Goal: Task Accomplishment & Management: Use online tool/utility

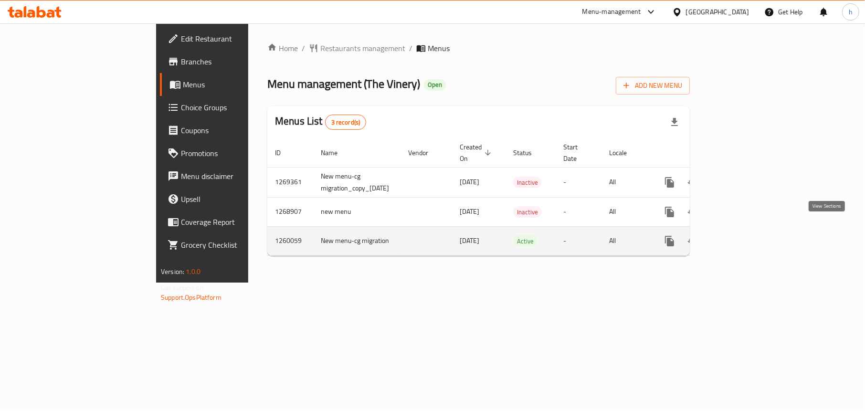
click at [744, 235] on icon "enhanced table" at bounding box center [738, 240] width 11 height 11
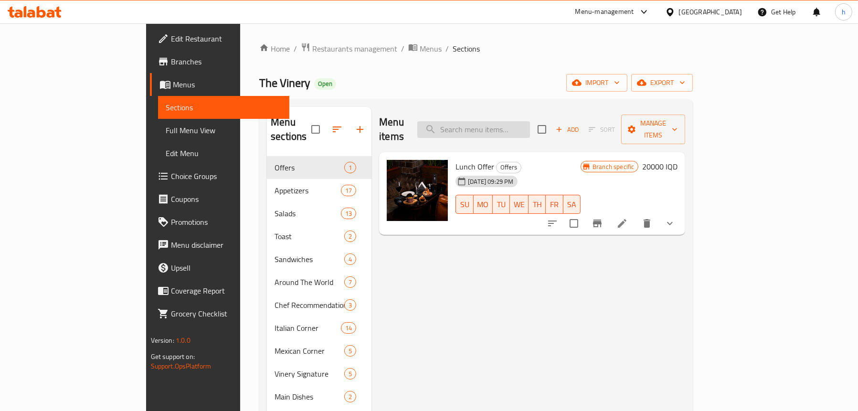
click at [530, 121] on input "search" at bounding box center [473, 129] width 113 height 17
paste input "Tomahawk Steak 1.3 Kg"
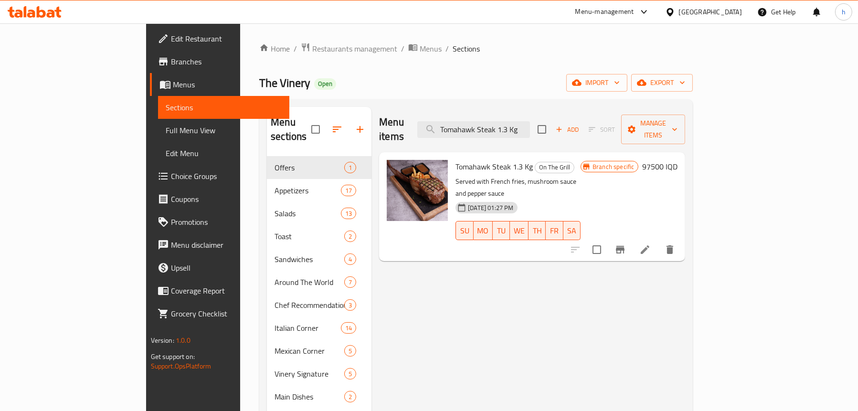
type input "Tomahawk Steak 1.3 Kg"
click at [166, 128] on span "Full Menu View" at bounding box center [224, 130] width 116 height 11
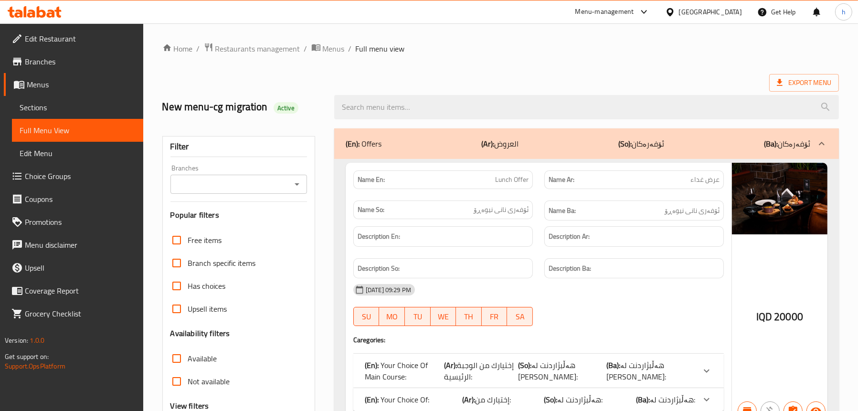
click at [292, 178] on div at bounding box center [296, 184] width 12 height 13
click at [296, 187] on icon "Open" at bounding box center [296, 184] width 11 height 11
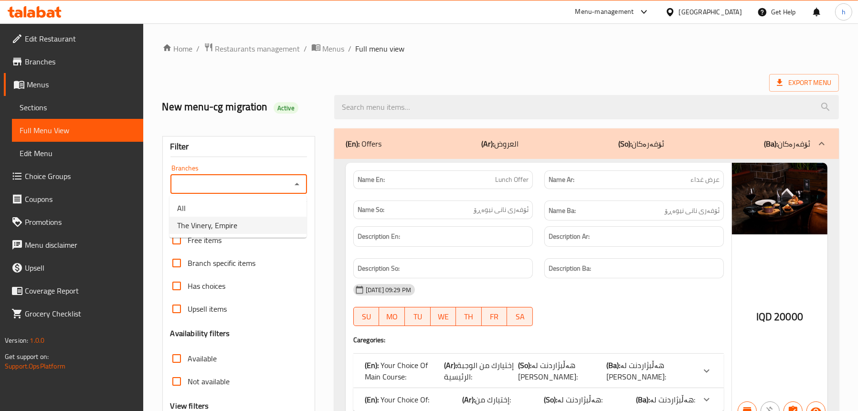
click at [252, 221] on li "The Vinery, Empire" at bounding box center [237, 225] width 137 height 17
type input "The Vinery, Empire"
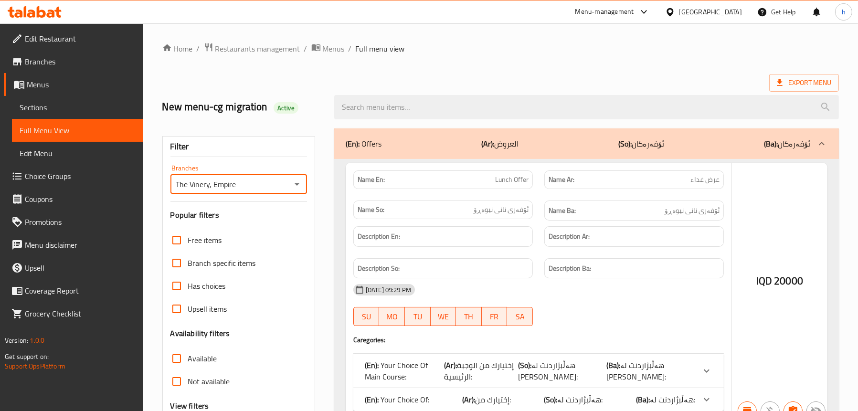
click at [432, 107] on div at bounding box center [429, 205] width 858 height 411
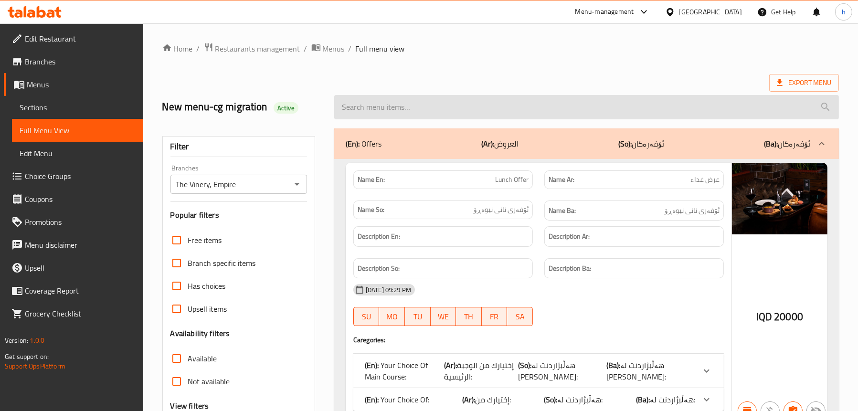
click at [428, 104] on input "search" at bounding box center [586, 107] width 505 height 24
paste input "Tomahawk Steak 1.3 Kg"
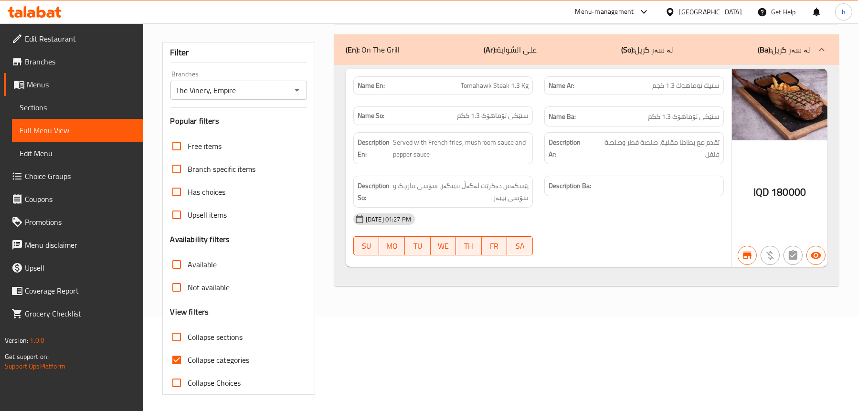
scroll to position [95, 0]
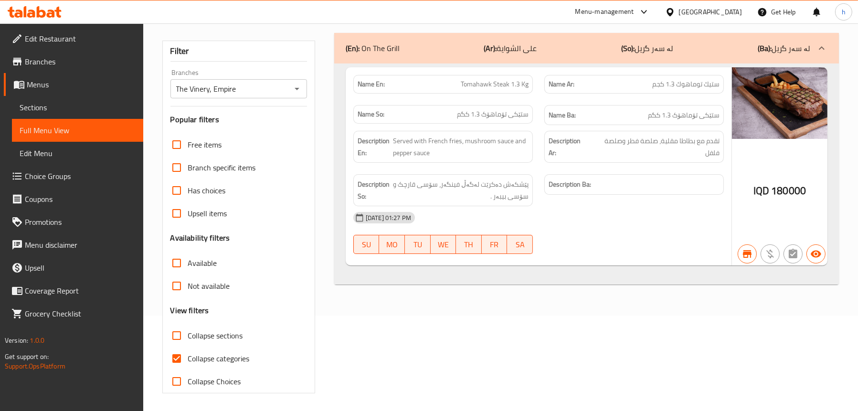
type input "Tomahawk Steak 1.3 Kg"
drag, startPoint x: 457, startPoint y: 86, endPoint x: 540, endPoint y: 94, distance: 83.4
click at [540, 94] on div "Name En: Tomahawk Steak 1.3 Kg Name Ar: ستيك توماهوك 1.3 كجم Name So: ستێکی تۆم…" at bounding box center [539, 100] width 382 height 62
copy span "Tomahawk Steak 1.3 Kg"
click at [27, 108] on span "Sections" at bounding box center [78, 107] width 116 height 11
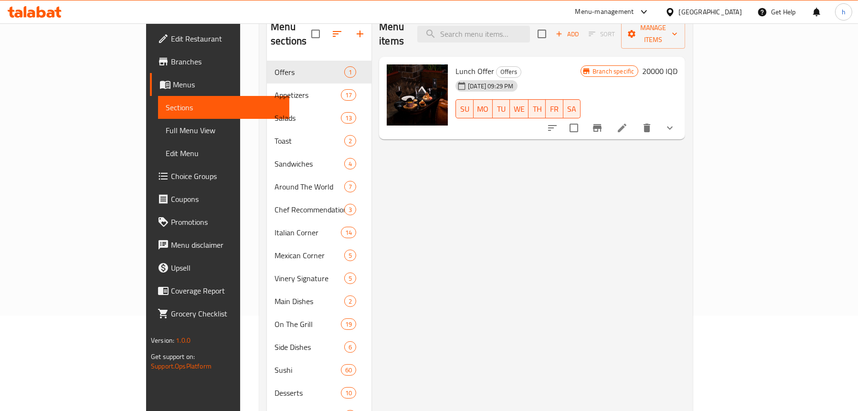
click at [166, 126] on span "Full Menu View" at bounding box center [224, 130] width 116 height 11
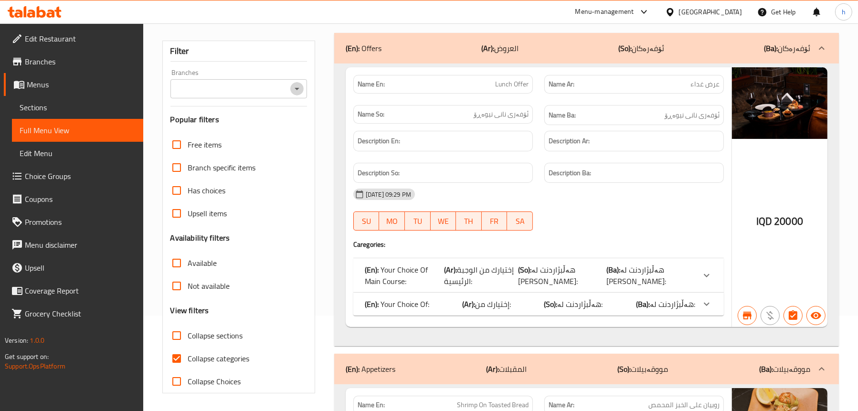
click at [301, 91] on icon "Open" at bounding box center [296, 88] width 11 height 11
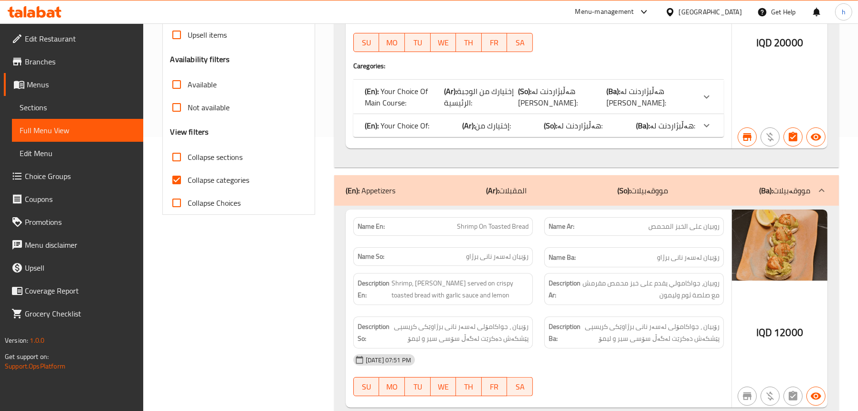
scroll to position [95, 0]
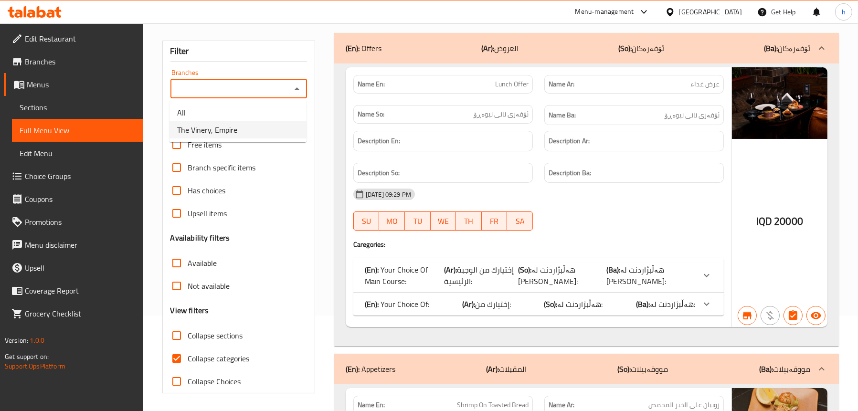
click at [231, 130] on span "The Vinery, Empire" at bounding box center [207, 129] width 60 height 11
type input "The Vinery, Empire"
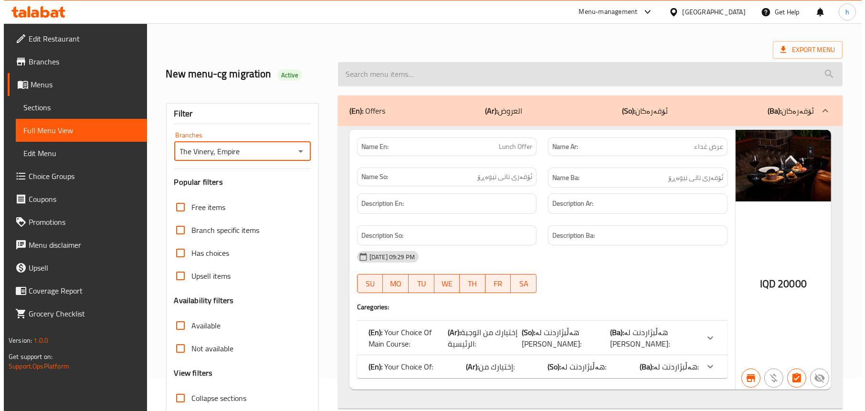
scroll to position [0, 0]
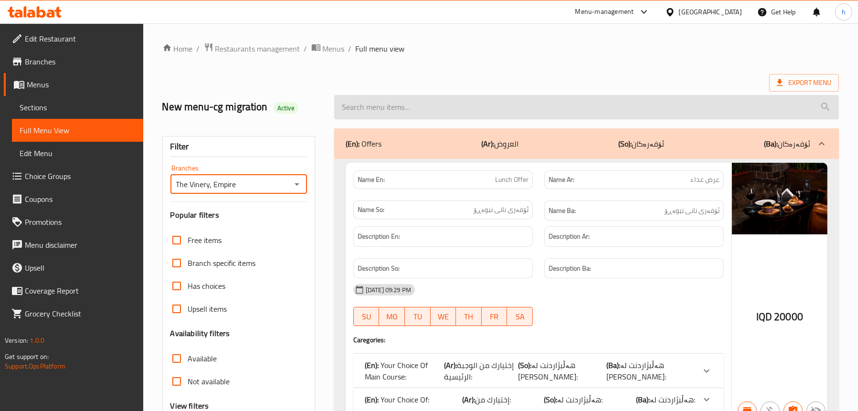
click at [401, 109] on input "search" at bounding box center [586, 107] width 505 height 24
paste input "Tomahawk Steak 1.3 Kg"
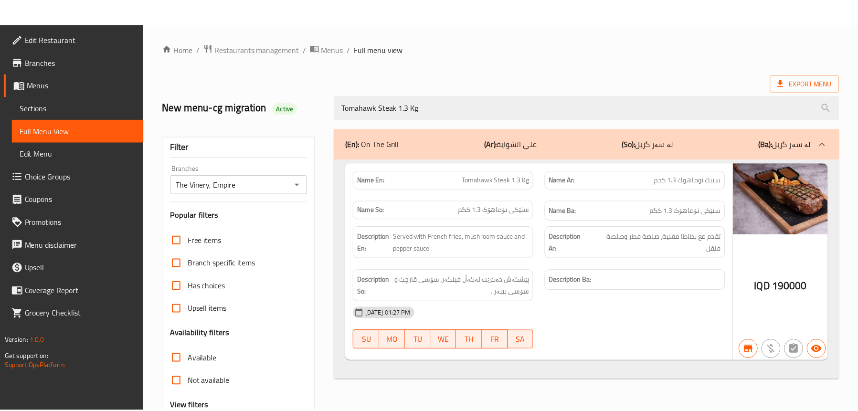
scroll to position [97, 0]
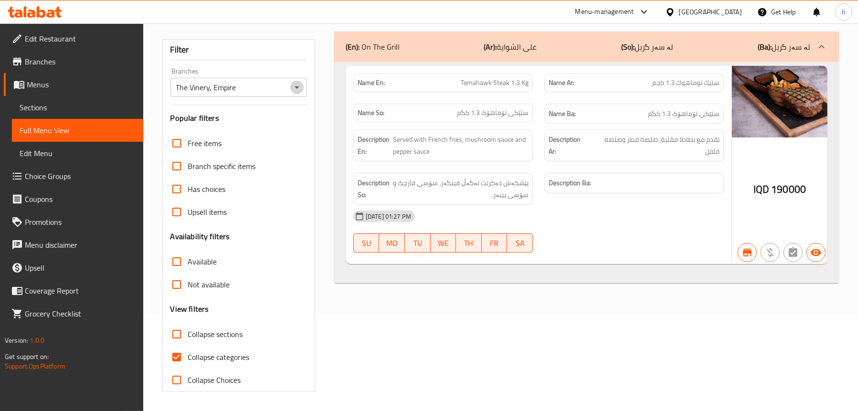
click at [298, 85] on icon "Open" at bounding box center [296, 87] width 11 height 11
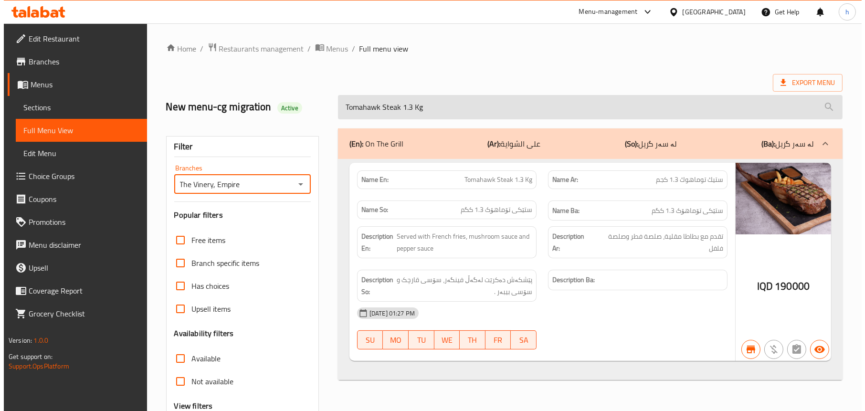
scroll to position [0, 0]
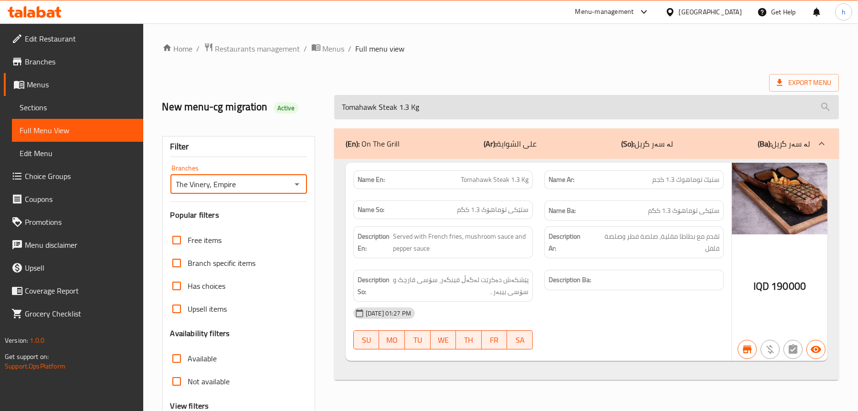
click at [416, 109] on input "Tomahawk Steak 1.3 Kg" at bounding box center [586, 107] width 505 height 24
paste input "Mini Slider"
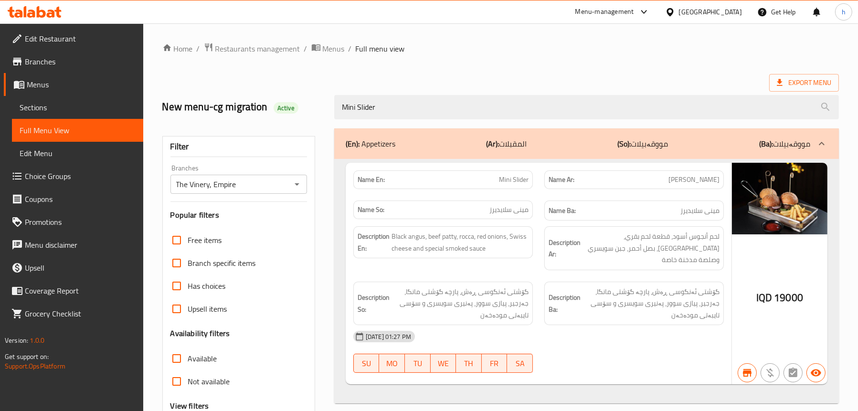
type input "Mini Slider"
click at [30, 113] on span "Sections" at bounding box center [78, 107] width 116 height 11
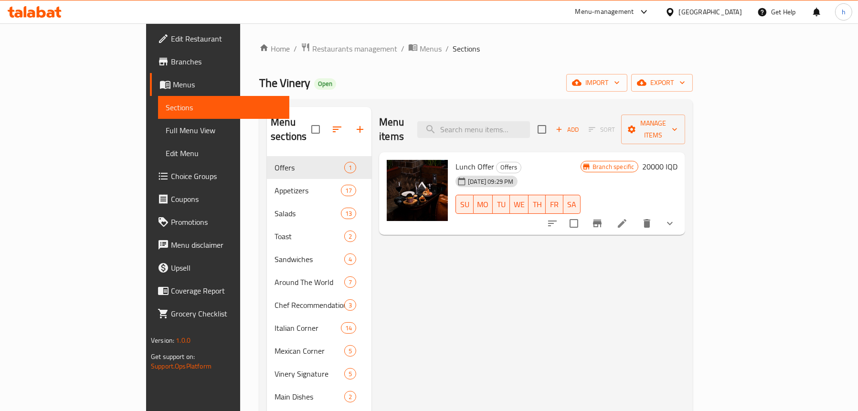
click at [166, 128] on span "Full Menu View" at bounding box center [224, 130] width 116 height 11
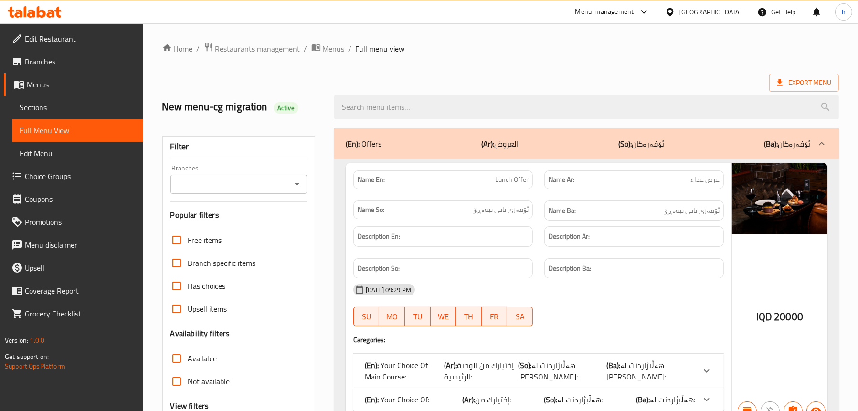
click at [293, 184] on icon "Open" at bounding box center [296, 184] width 11 height 11
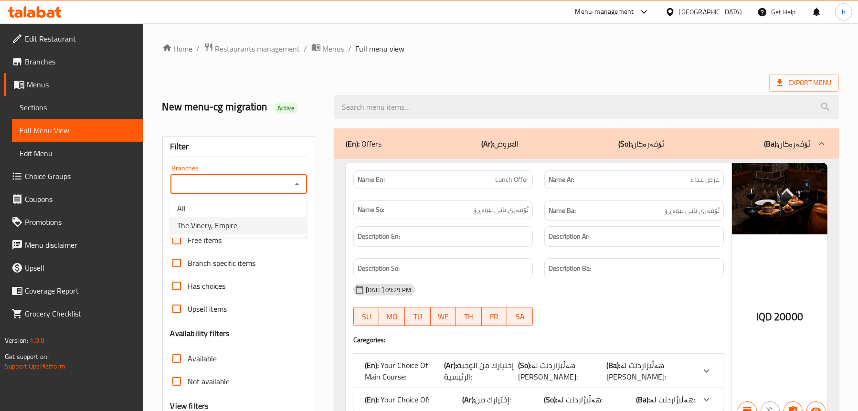
click at [232, 221] on span "The Vinery, Empire" at bounding box center [207, 225] width 60 height 11
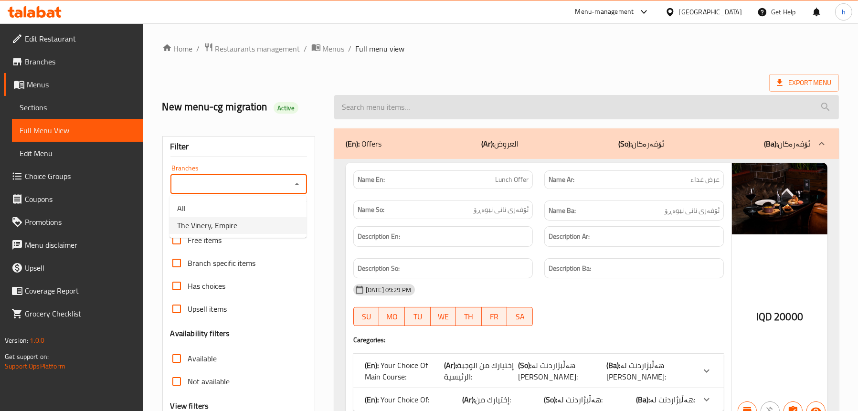
type input "The Vinery, Empire"
click at [399, 105] on input "search" at bounding box center [586, 107] width 505 height 24
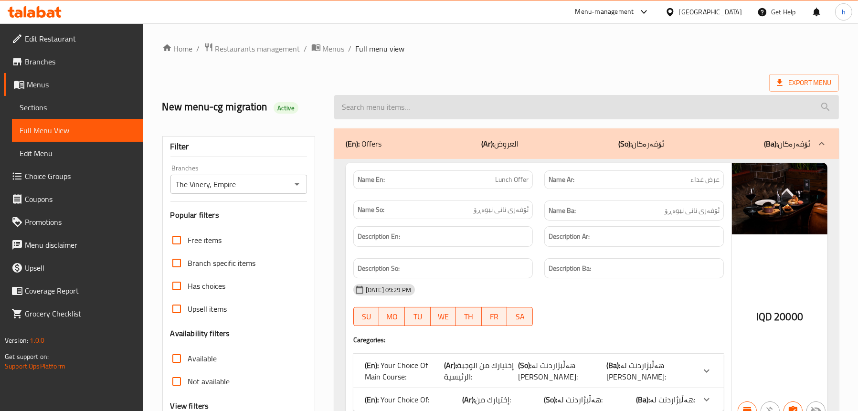
paste input "Mini Slider"
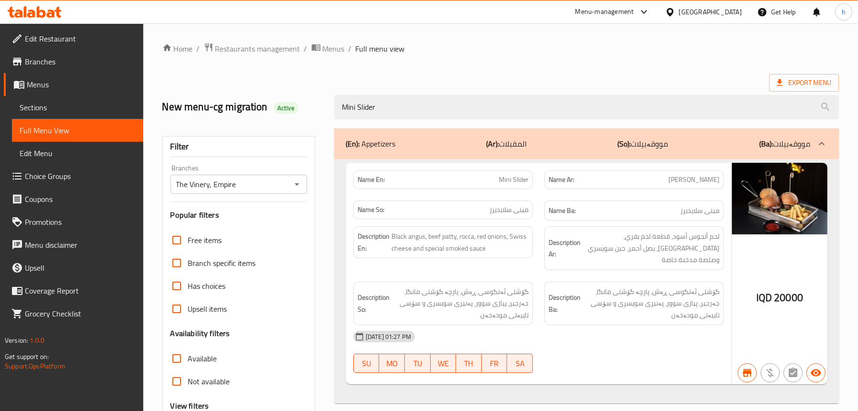
type input "Mini Slider"
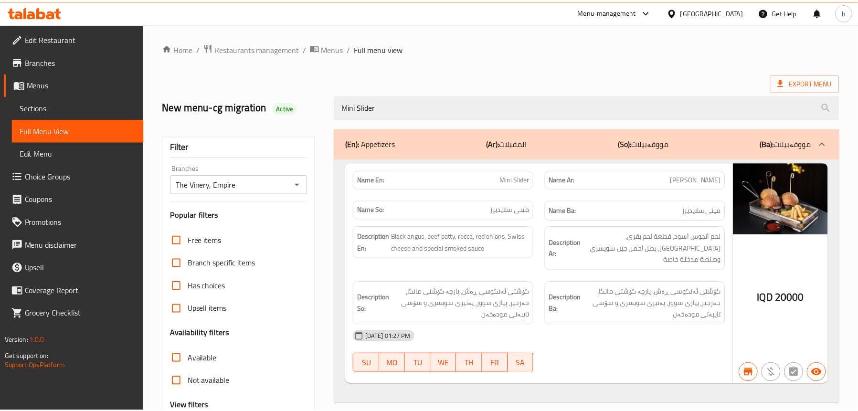
scroll to position [97, 0]
